Goal: Check status: Check status

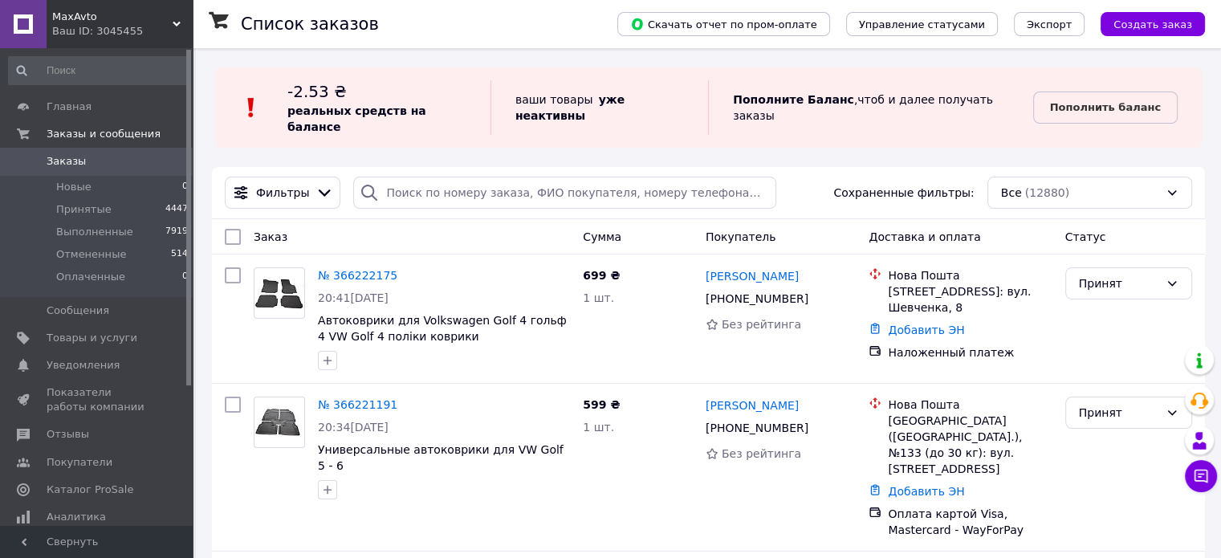
click at [67, 157] on span "Заказы" at bounding box center [66, 161] width 39 height 14
click at [91, 130] on span "Заказы и сообщения" at bounding box center [104, 134] width 114 height 14
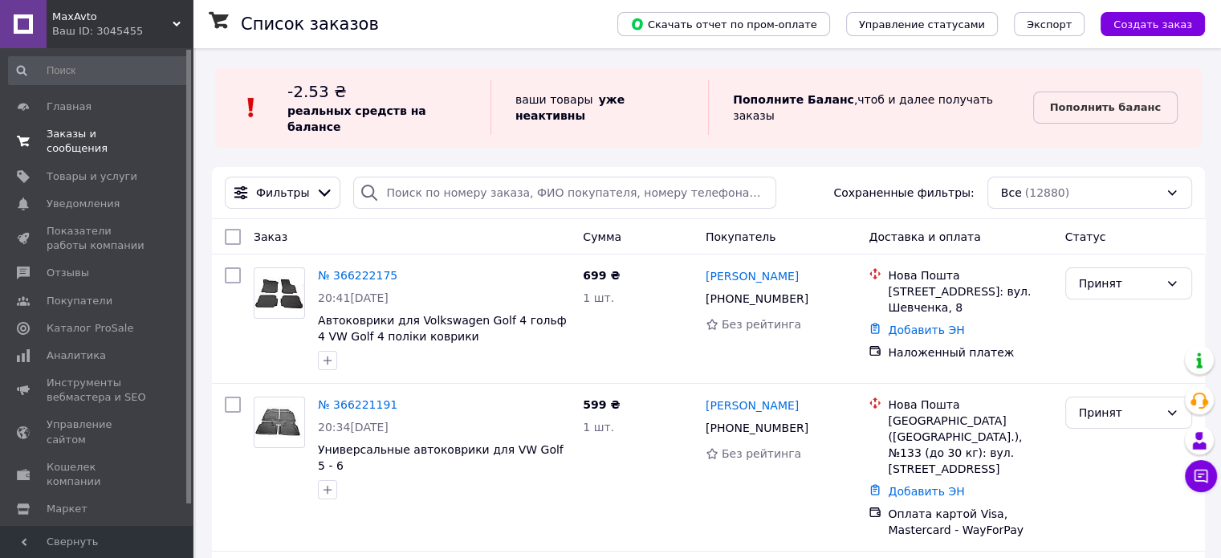
click at [81, 143] on link "Заказы и сообщения 0 0" at bounding box center [99, 141] width 198 height 42
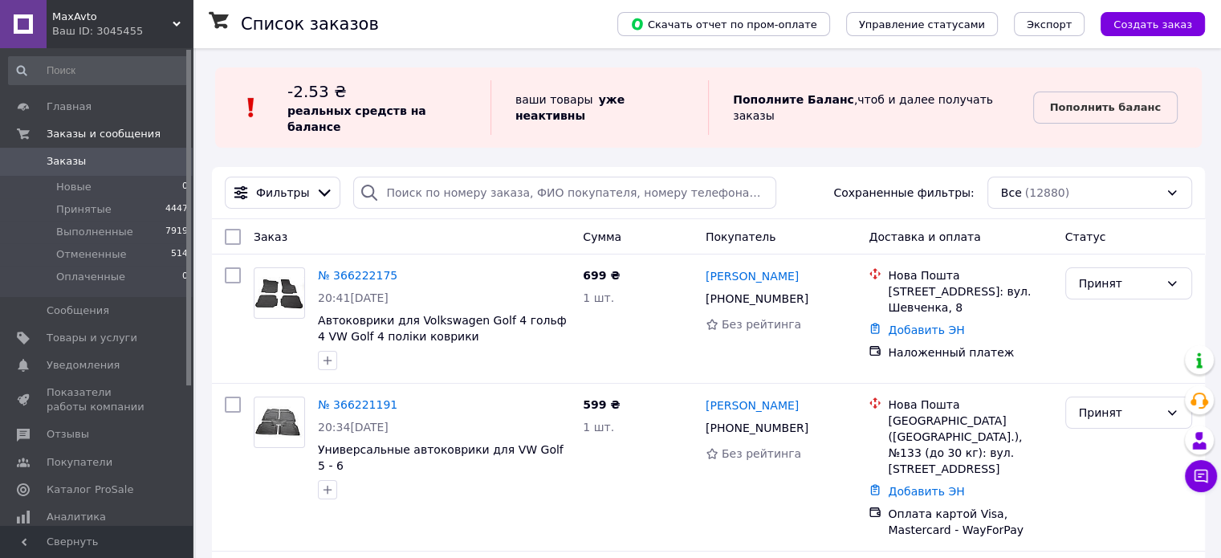
click at [75, 168] on span "Заказы" at bounding box center [66, 161] width 39 height 14
click at [74, 185] on span "Новые" at bounding box center [73, 187] width 35 height 14
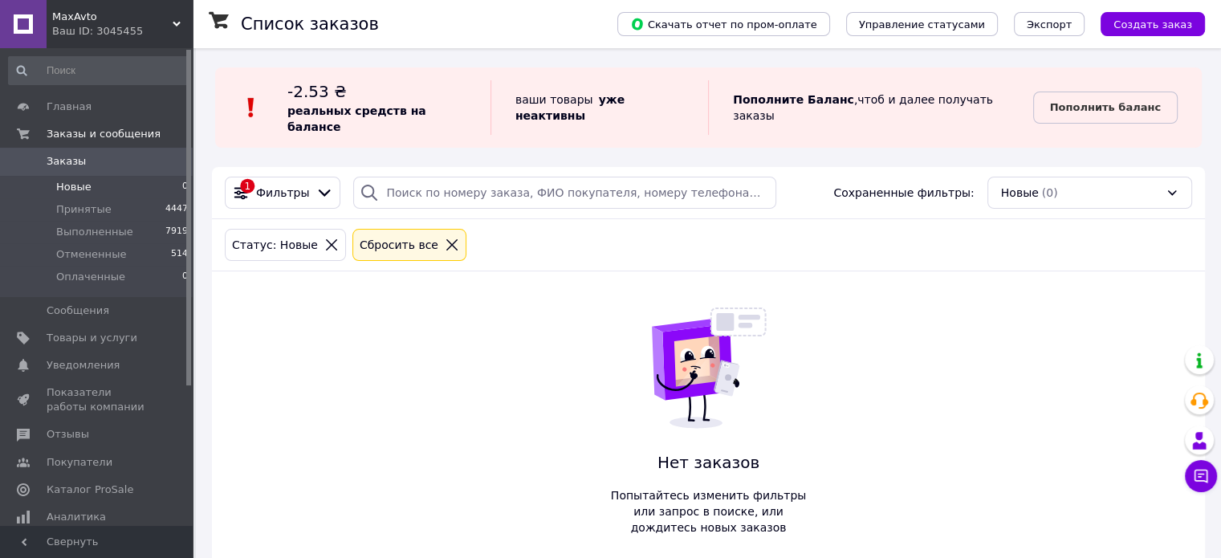
click at [67, 157] on span "Заказы" at bounding box center [66, 161] width 39 height 14
